Goal: Use online tool/utility

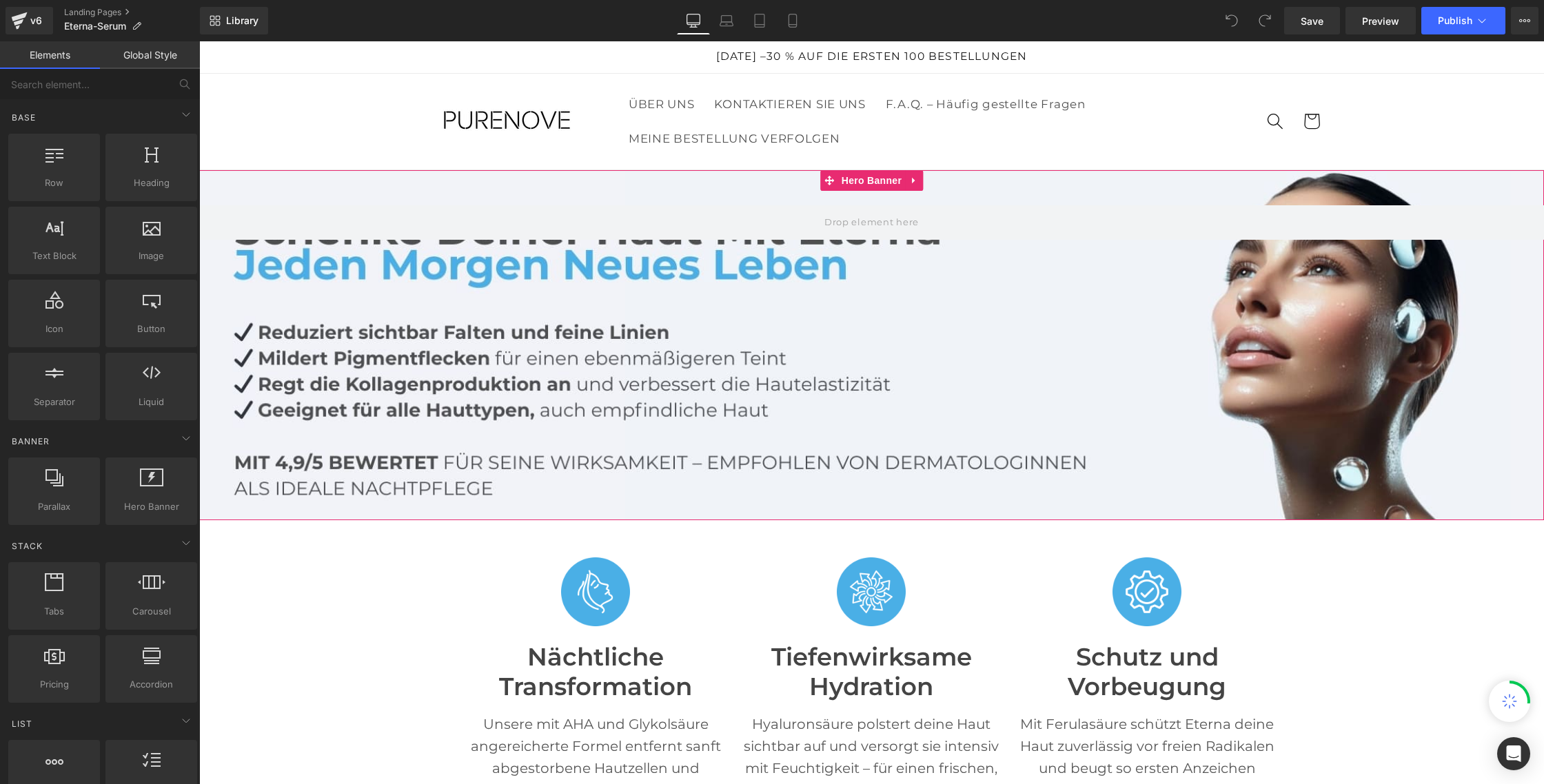
click at [399, 305] on div at bounding box center [871, 345] width 1345 height 350
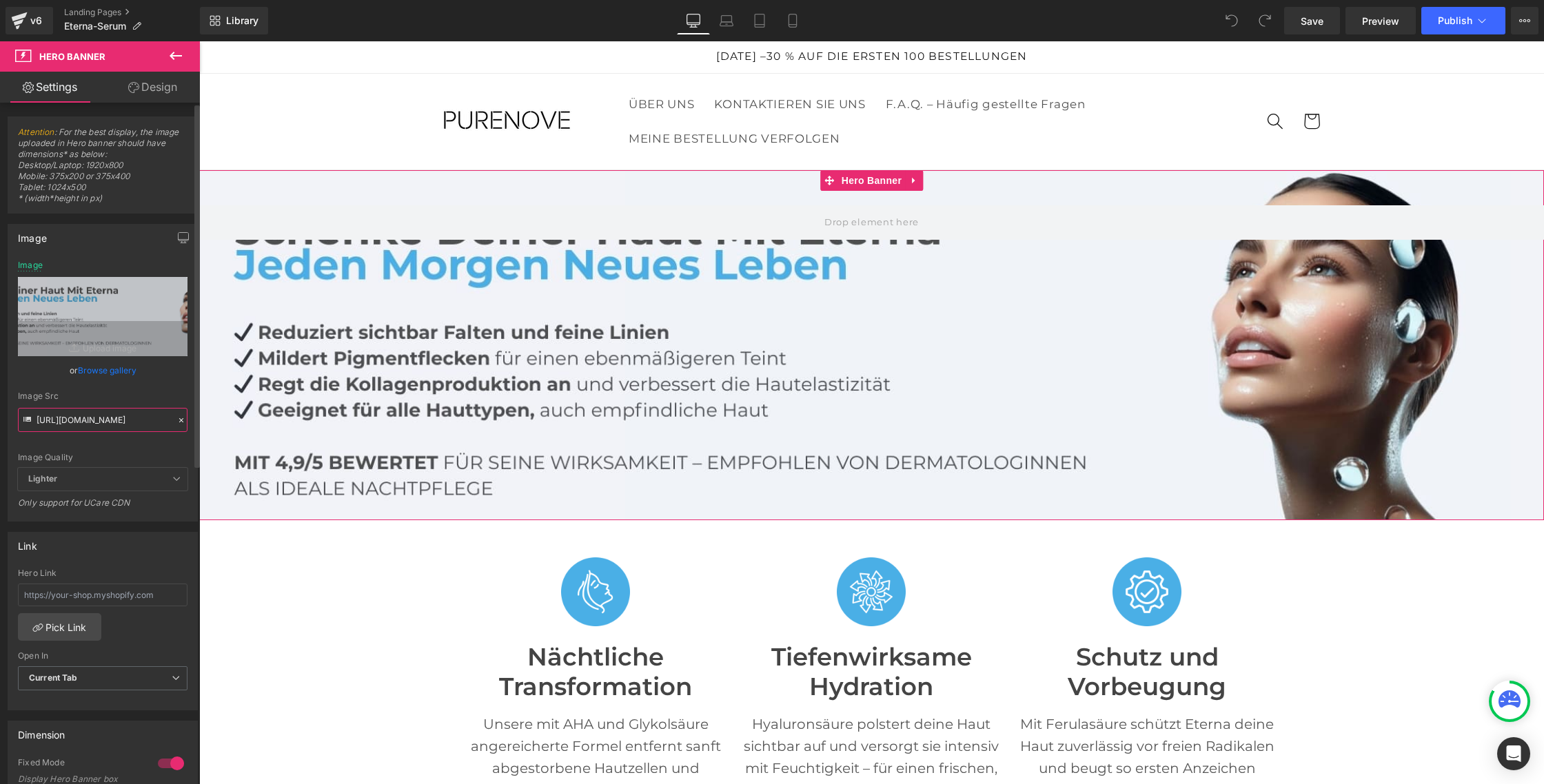
click at [99, 412] on input "[URL][DOMAIN_NAME]" at bounding box center [103, 420] width 169 height 24
type input "[URL][DOMAIN_NAME]"
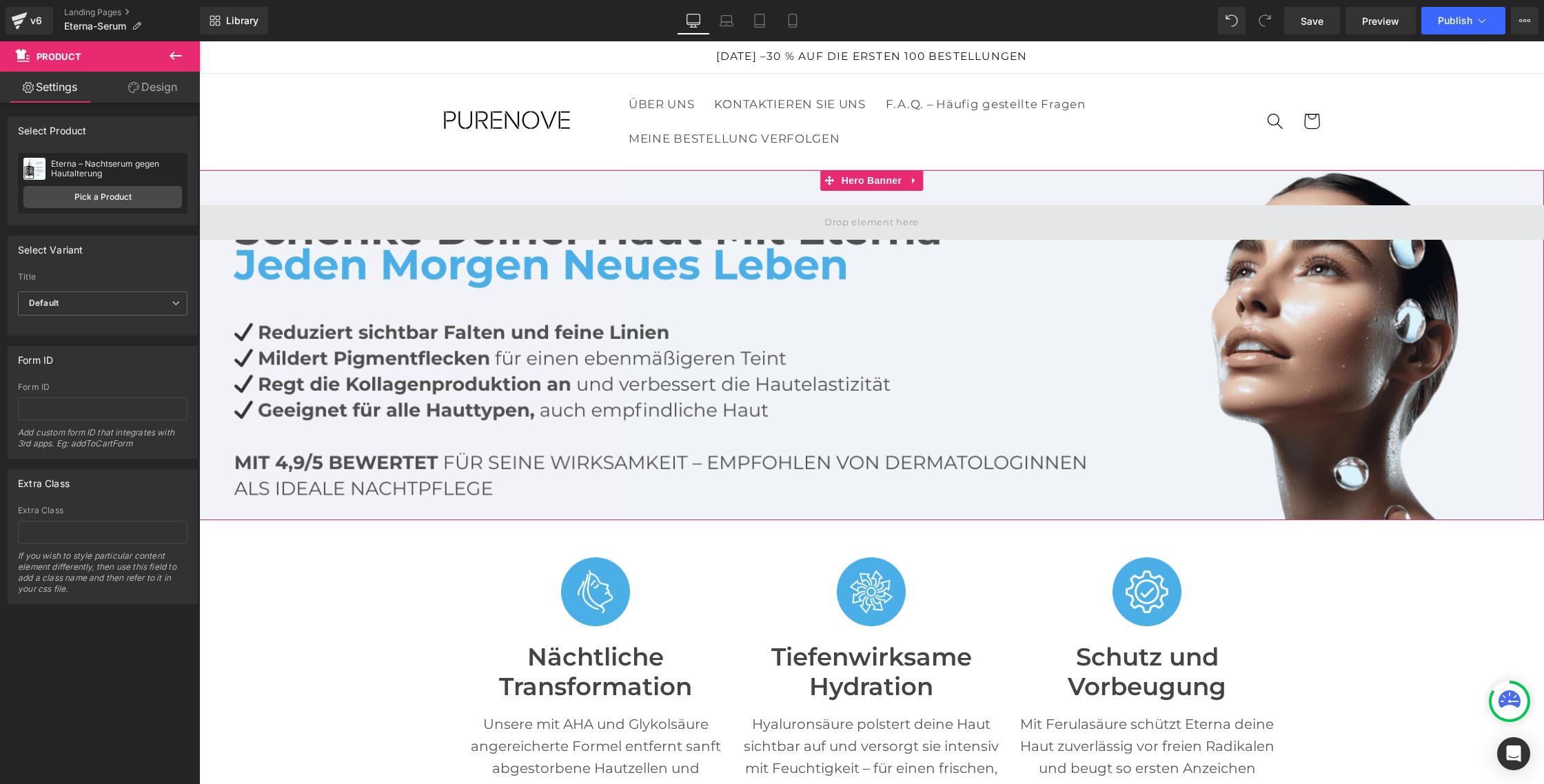
scroll to position [1, 0]
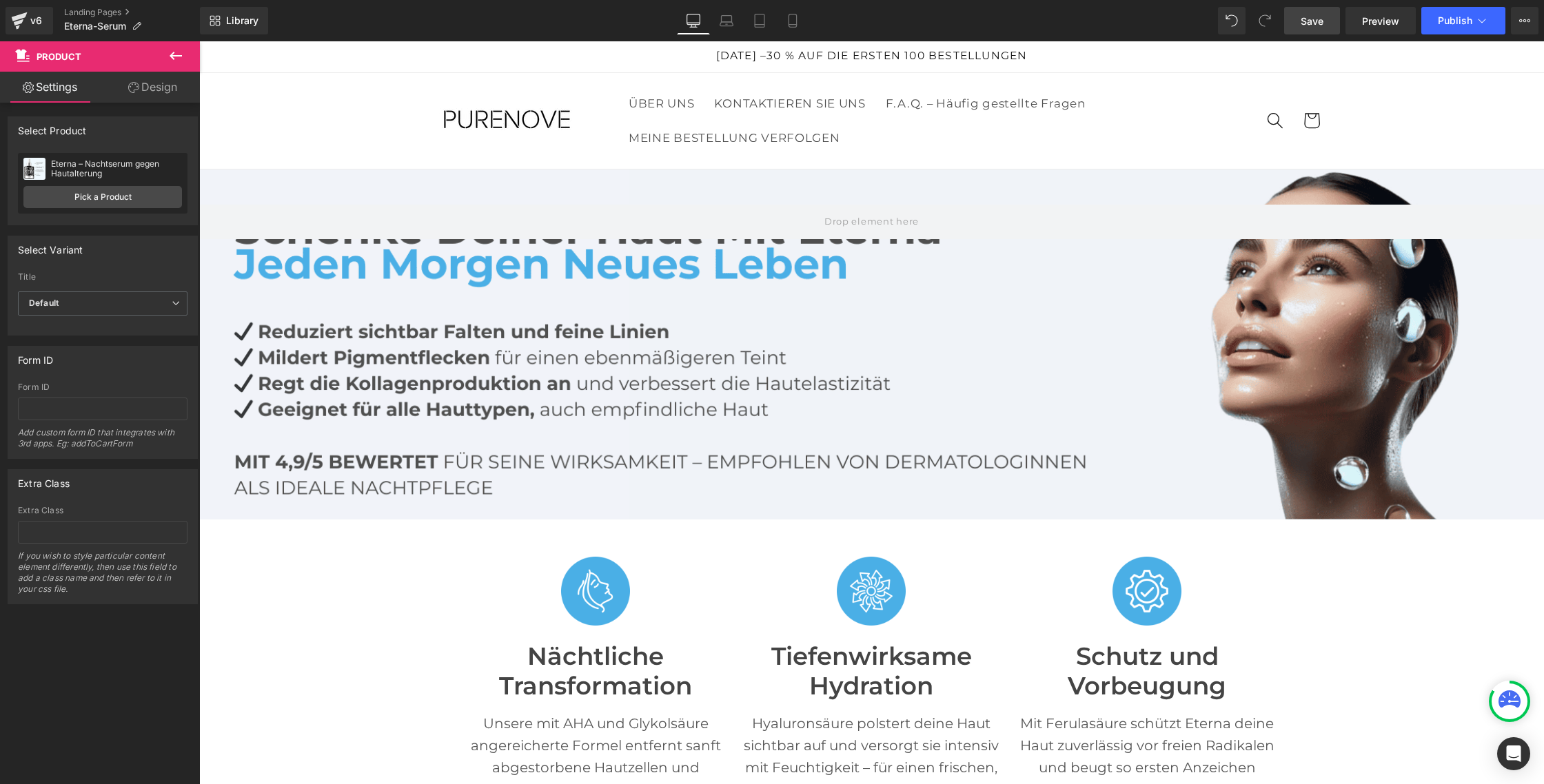
click at [1317, 24] on span "Save" at bounding box center [1312, 21] width 23 height 15
click at [1463, 23] on span "Publish" at bounding box center [1455, 21] width 34 height 11
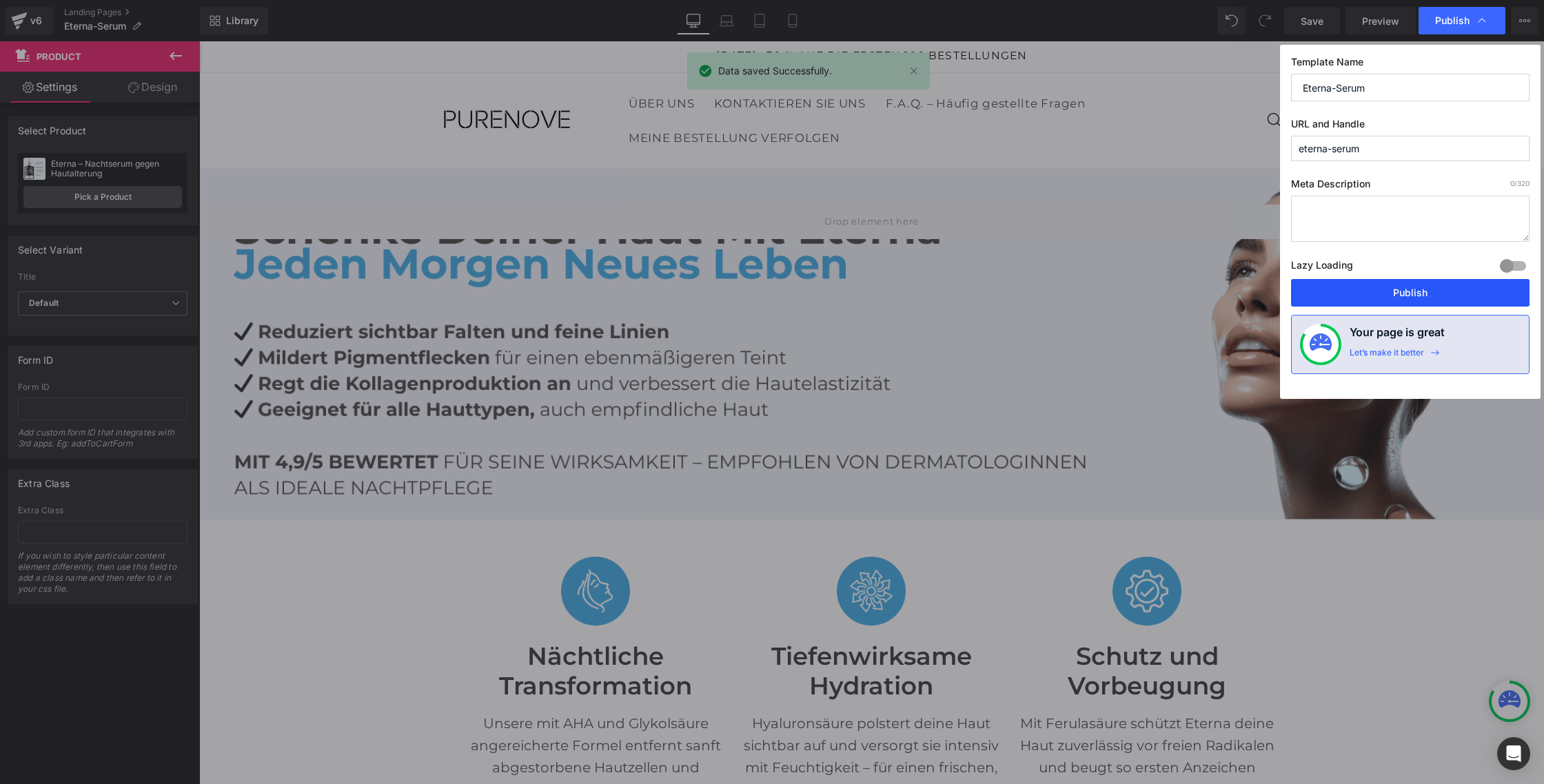
click at [1371, 303] on button "Publish" at bounding box center [1410, 292] width 239 height 27
